Goal: Task Accomplishment & Management: Use online tool/utility

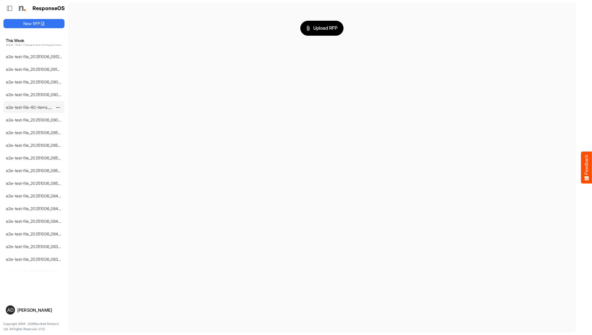
scroll to position [1344, 0]
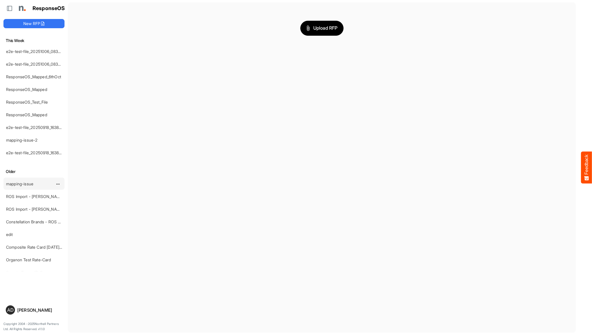
click at [27, 185] on link "mapping-issue" at bounding box center [19, 183] width 27 height 5
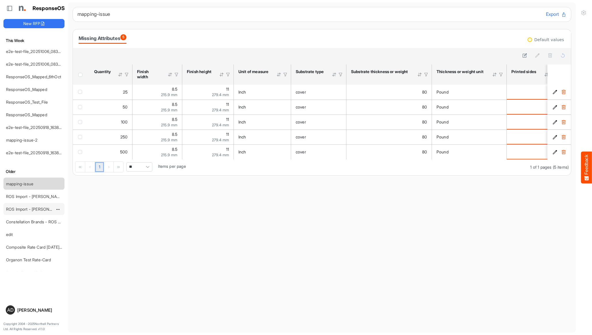
scroll to position [1407, 0]
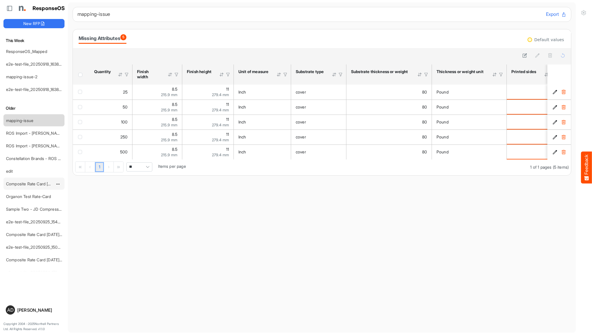
click at [25, 184] on link "Composite Rate Card [DATE]_smaller" at bounding box center [40, 183] width 68 height 5
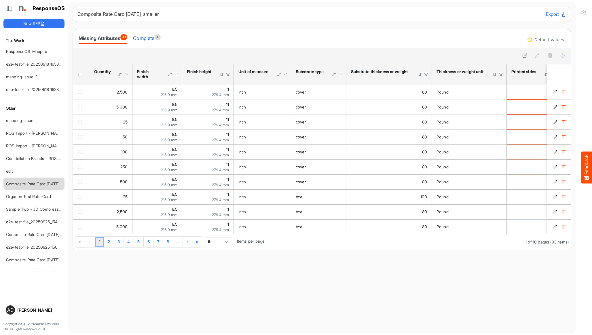
click at [146, 40] on div "Complete 1" at bounding box center [146, 38] width 27 height 8
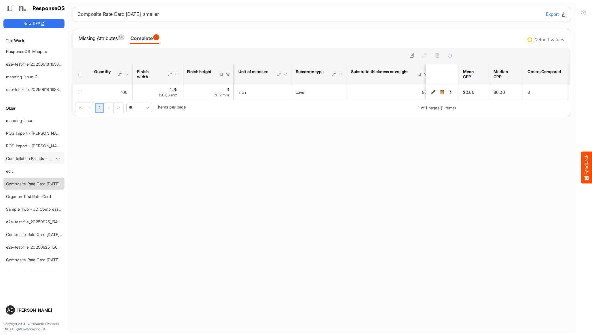
click at [32, 156] on link "Constellation Brands - ROS prices" at bounding box center [37, 158] width 63 height 5
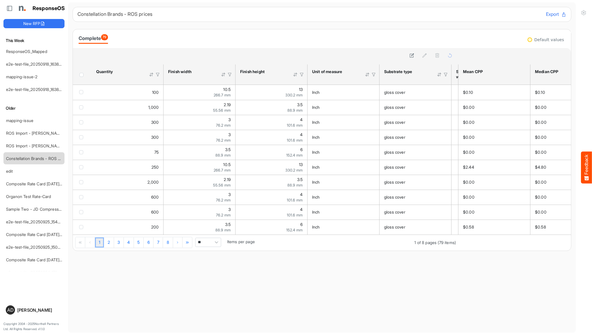
click at [479, 268] on main "Constellation Brands - ROS prices Export Complete 79 sfgrid4utu40mobr0_header_t…" at bounding box center [322, 167] width 508 height 331
click at [225, 254] on main "Constellation Brands - ROS prices Export Complete 79 sfgrid4ubyyrubmve_header_t…" at bounding box center [322, 167] width 508 height 331
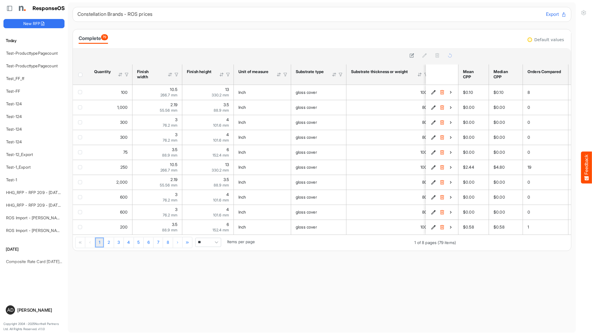
click at [296, 247] on div "1 2 3 4 5 6 7 8 1 of 8 pages (79 items) ** Items per page" at bounding box center [265, 243] width 385 height 16
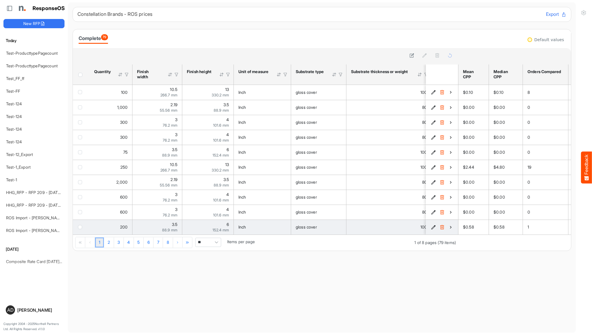
click at [452, 226] on icon "4791aed7-7fd5-498f-a0e2-d3271acf3d0f is template cell Column Header" at bounding box center [450, 227] width 5 height 5
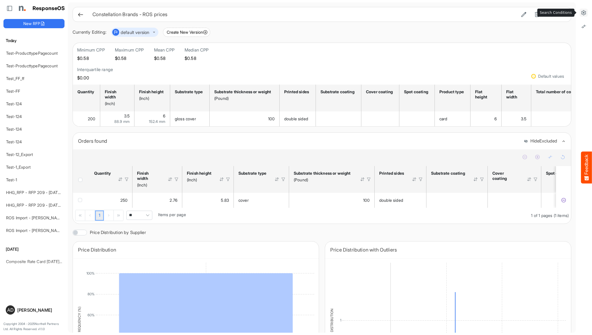
click at [584, 14] on icon at bounding box center [584, 13] width 6 height 6
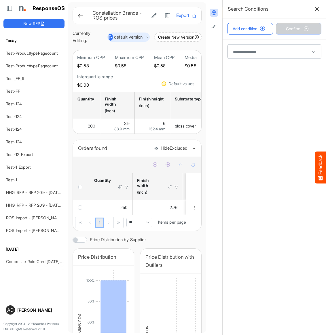
click at [243, 51] on span at bounding box center [274, 51] width 94 height 14
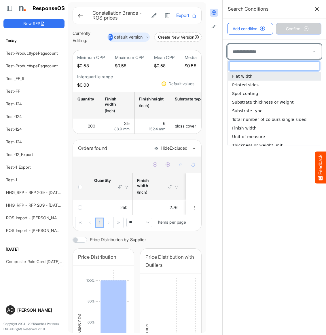
click at [251, 56] on span at bounding box center [274, 51] width 94 height 14
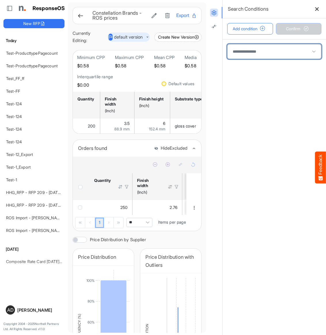
click at [251, 56] on span at bounding box center [274, 51] width 94 height 14
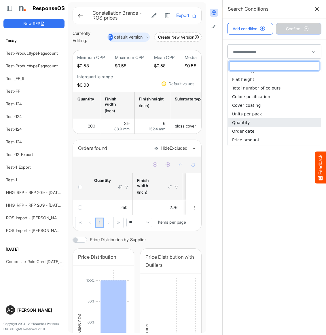
scroll to position [108, 0]
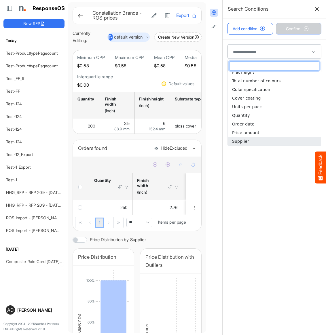
click at [252, 141] on li "Supplier" at bounding box center [274, 141] width 93 height 9
type input "********"
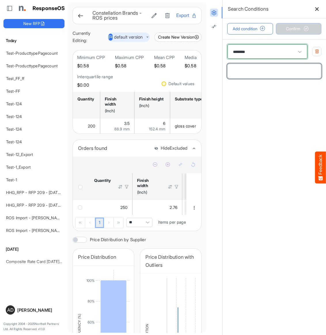
click at [249, 74] on input "text" at bounding box center [274, 71] width 94 height 14
type input "*"
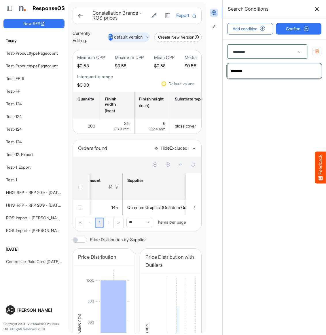
type input "*******"
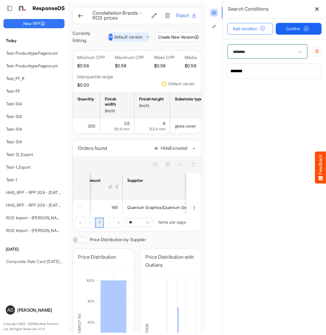
click at [286, 30] on span "Confirm" at bounding box center [298, 29] width 25 height 6
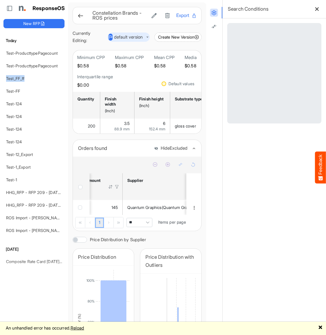
drag, startPoint x: 0, startPoint y: 70, endPoint x: 2, endPoint y: 93, distance: 23.1
click at [2, 93] on div "ResponseOS New RFP Today Test-ProducttypePagecount Test-ProducttypePagecount Te…" at bounding box center [34, 222] width 68 height 445
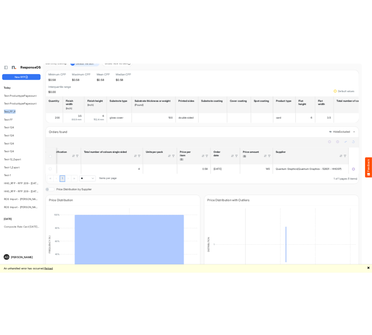
scroll to position [0, 0]
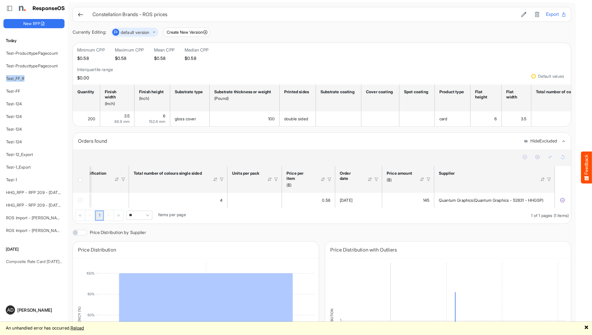
click at [276, 149] on div "Orders found Hide Excluded" at bounding box center [322, 141] width 498 height 17
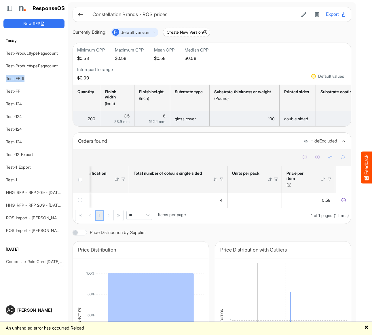
click at [74, 122] on td "200" at bounding box center [86, 118] width 27 height 15
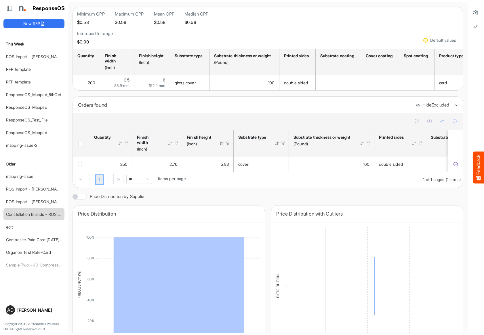
scroll to position [256, 0]
